Goal: Task Accomplishment & Management: Use online tool/utility

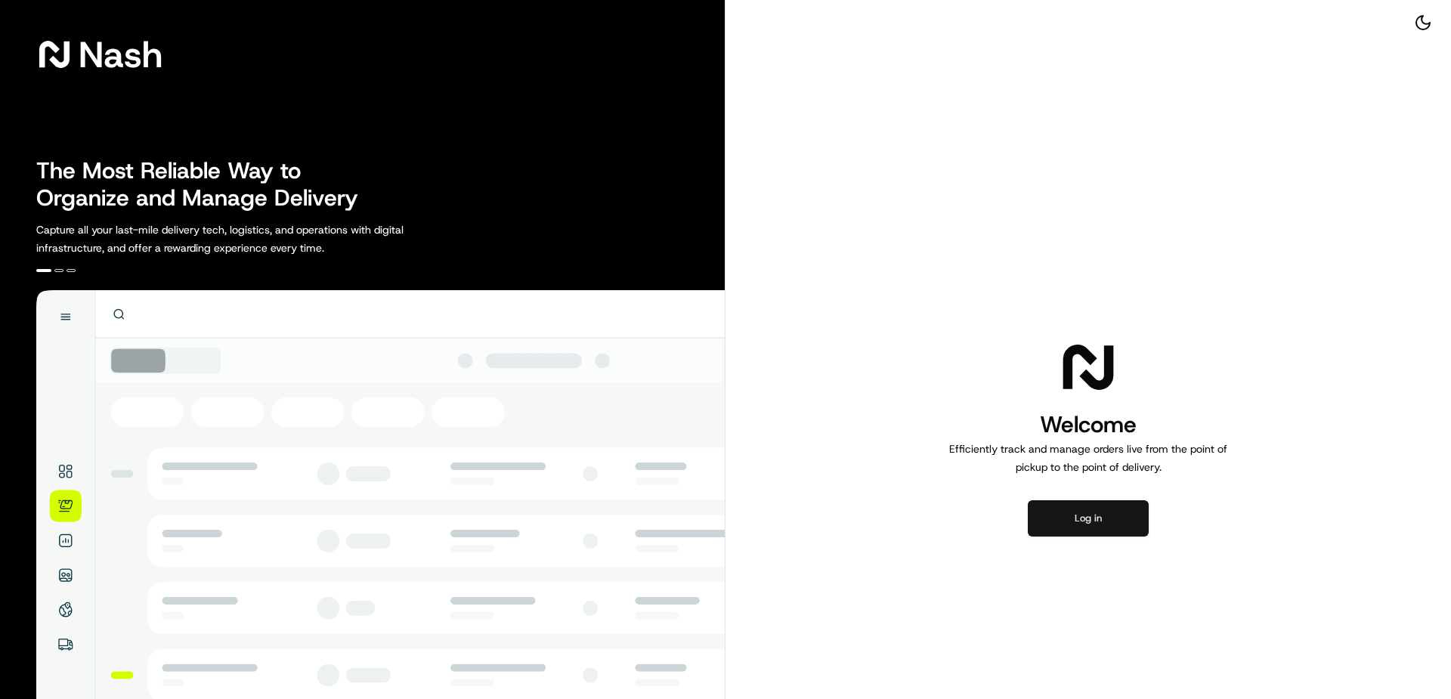
click at [1110, 509] on button "Log in" at bounding box center [1088, 518] width 121 height 36
